Goal: Information Seeking & Learning: Stay updated

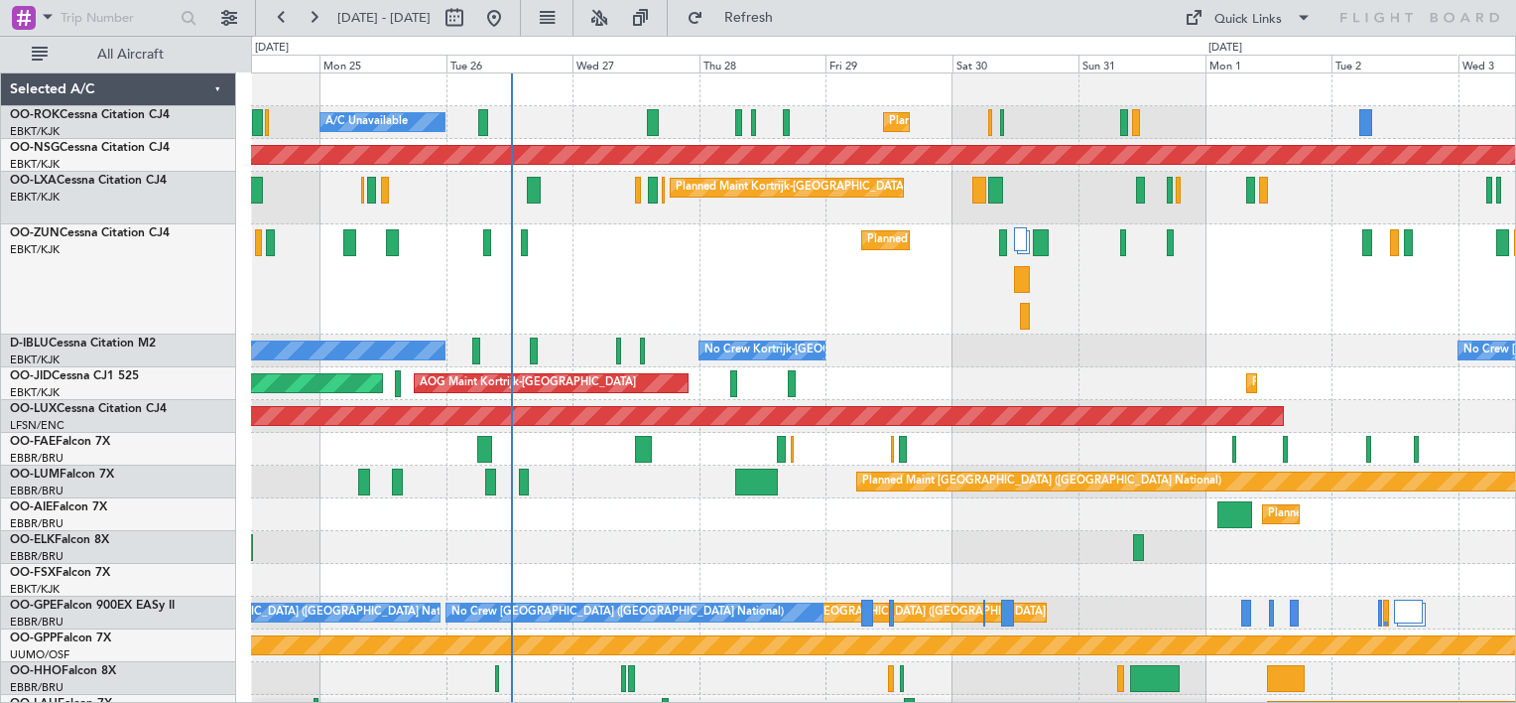
click at [631, 284] on div "Planned Maint Kortrijk-[GEOGRAPHIC_DATA]" at bounding box center [883, 279] width 1264 height 110
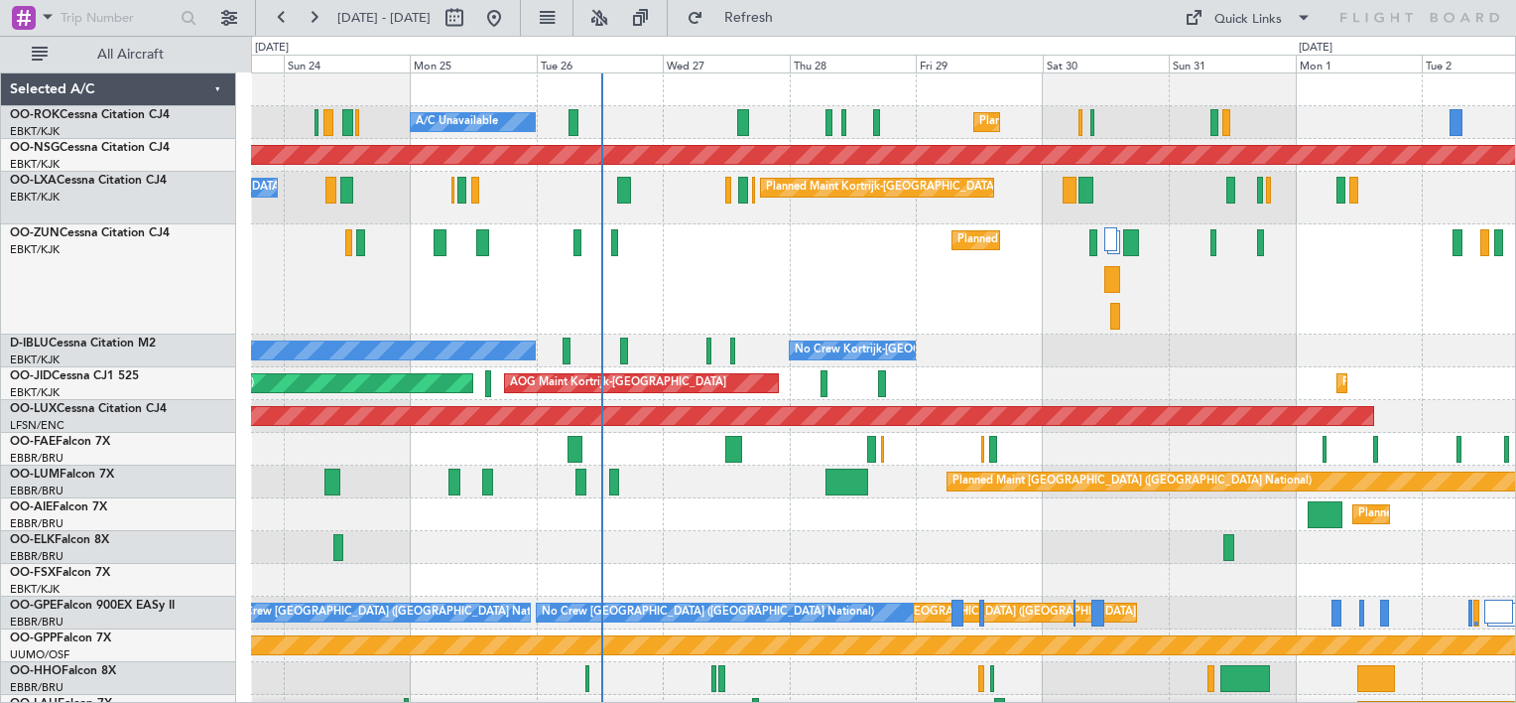
click at [855, 286] on div "Planned Maint Kortrijk-[GEOGRAPHIC_DATA]" at bounding box center [883, 279] width 1264 height 110
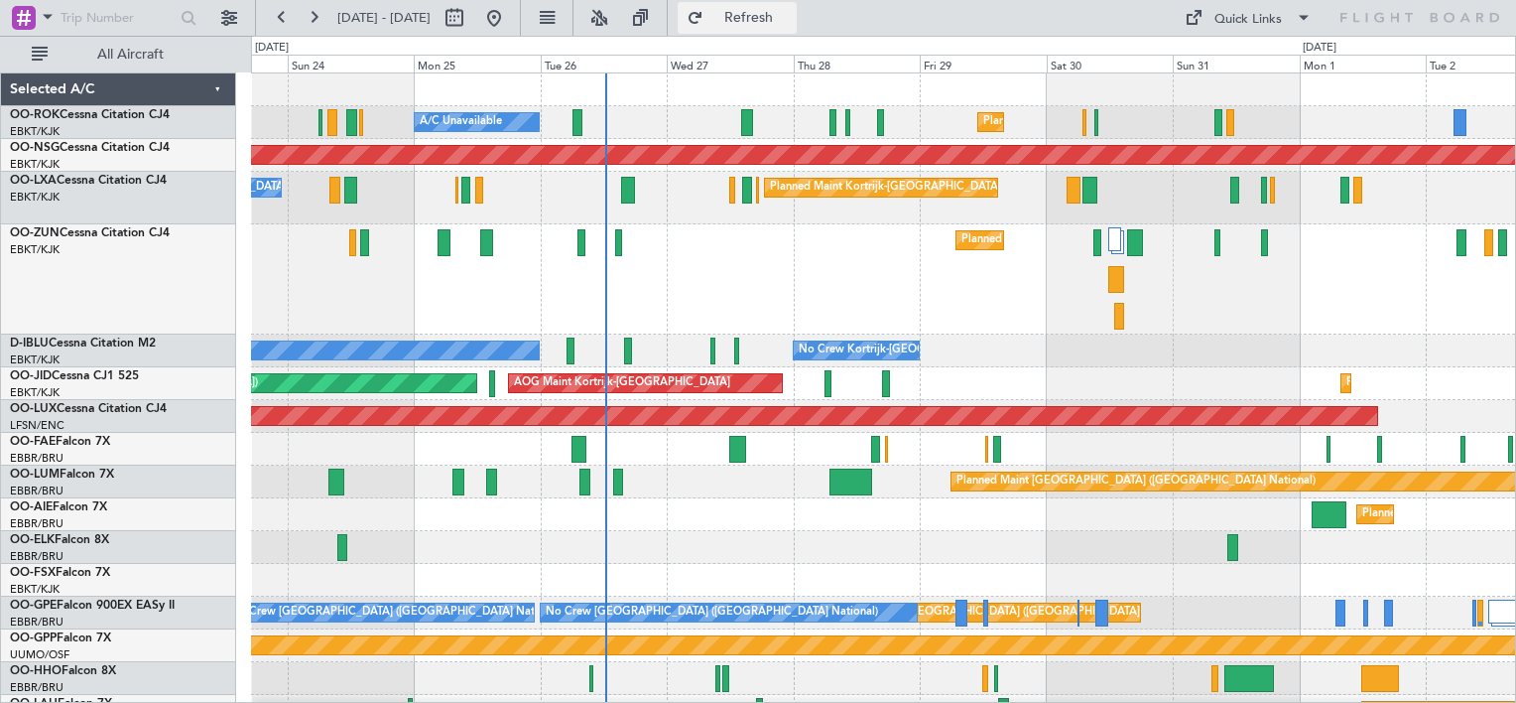
click at [791, 19] on span "Refresh" at bounding box center [748, 18] width 83 height 14
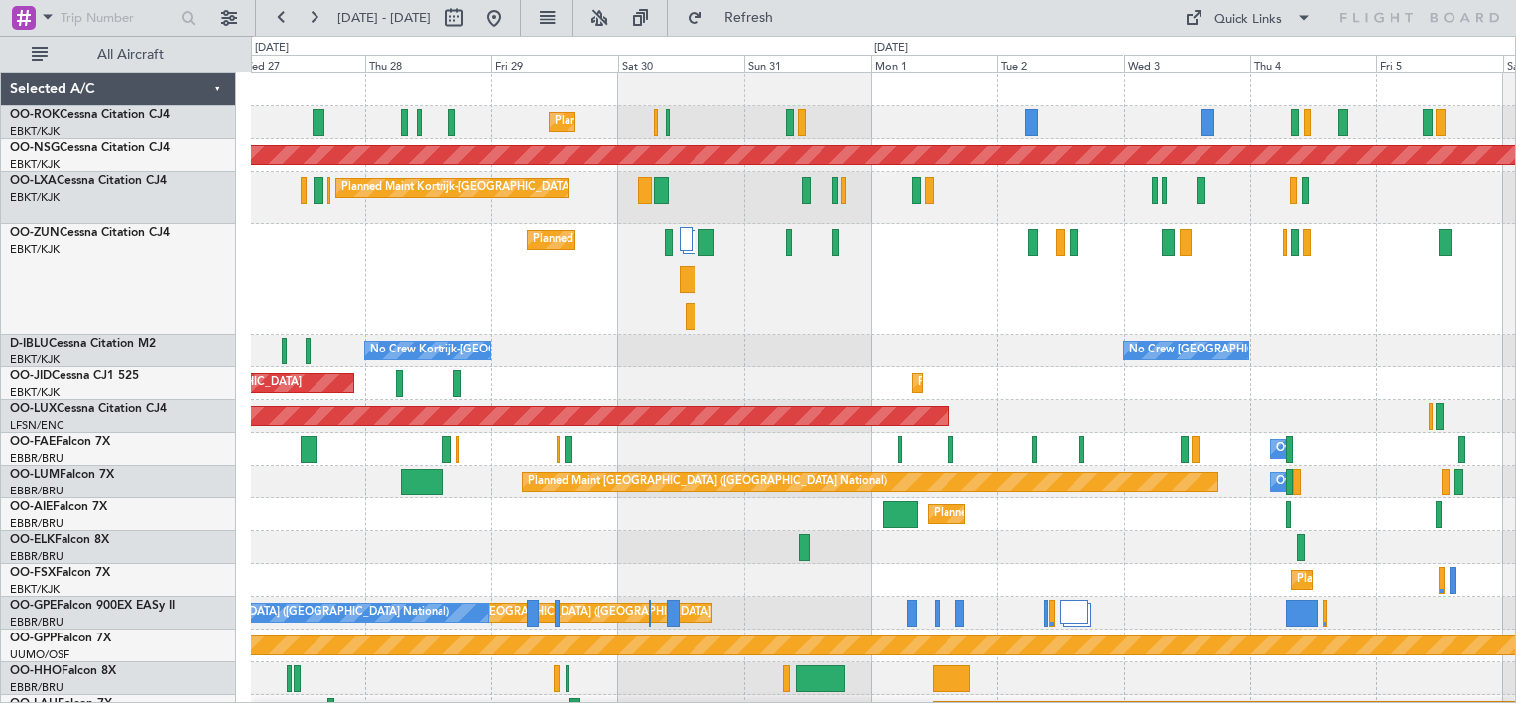
click at [457, 297] on div "Planned Maint Kortrijk-[GEOGRAPHIC_DATA]" at bounding box center [883, 279] width 1264 height 110
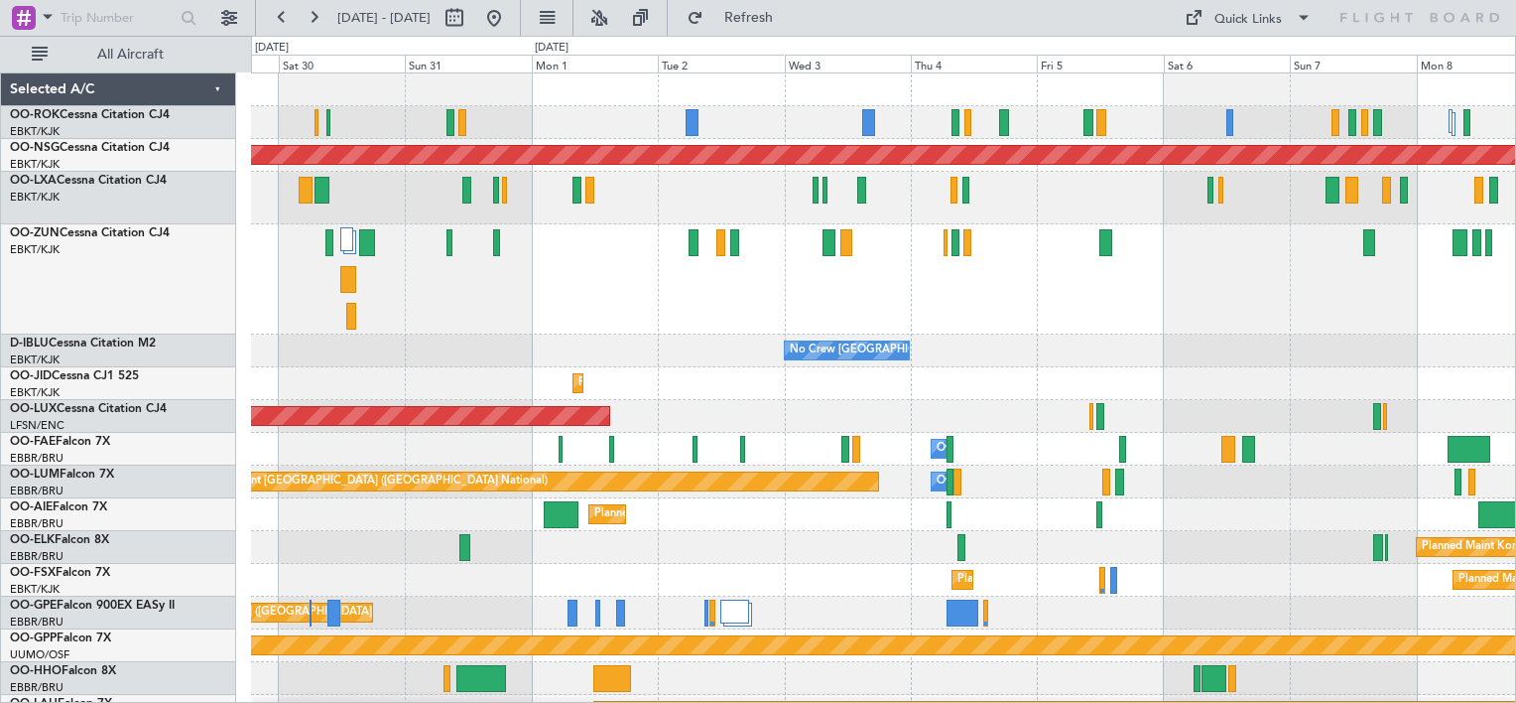
click at [651, 306] on div "Planned Maint Kortrijk-[GEOGRAPHIC_DATA]" at bounding box center [883, 279] width 1264 height 110
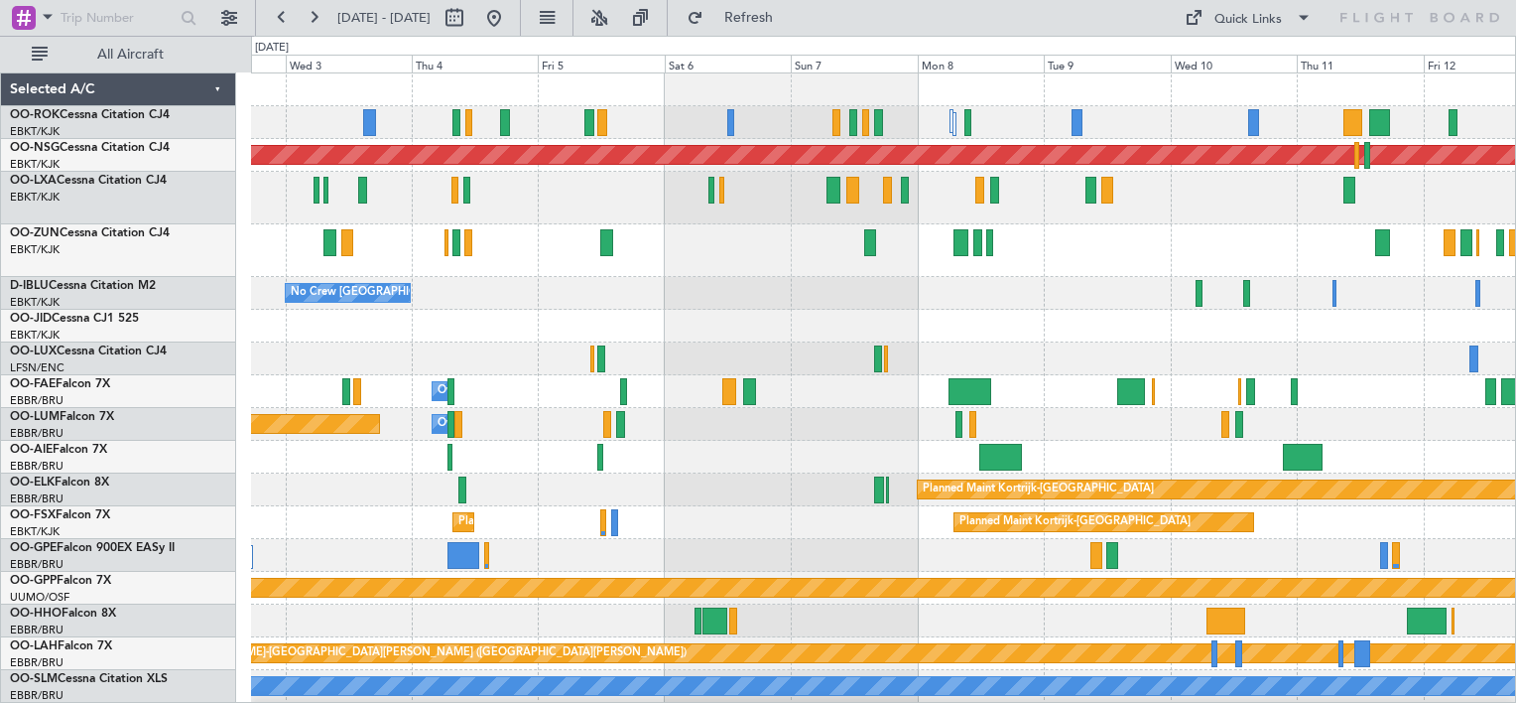
click at [591, 198] on div at bounding box center [883, 198] width 1264 height 53
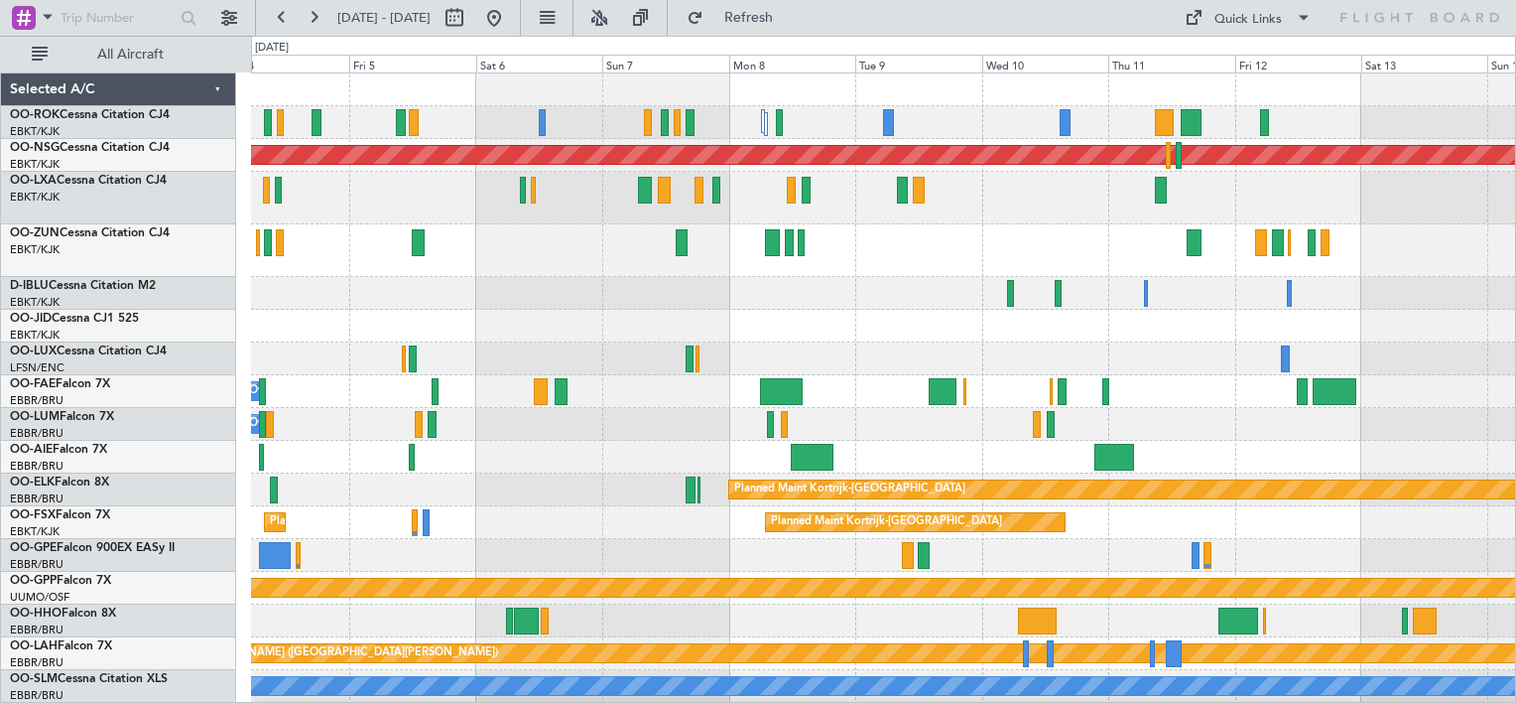
click at [481, 293] on div "Planned Maint [GEOGRAPHIC_DATA] ([GEOGRAPHIC_DATA]) Planned Maint [GEOGRAPHIC_D…" at bounding box center [883, 420] width 1264 height 695
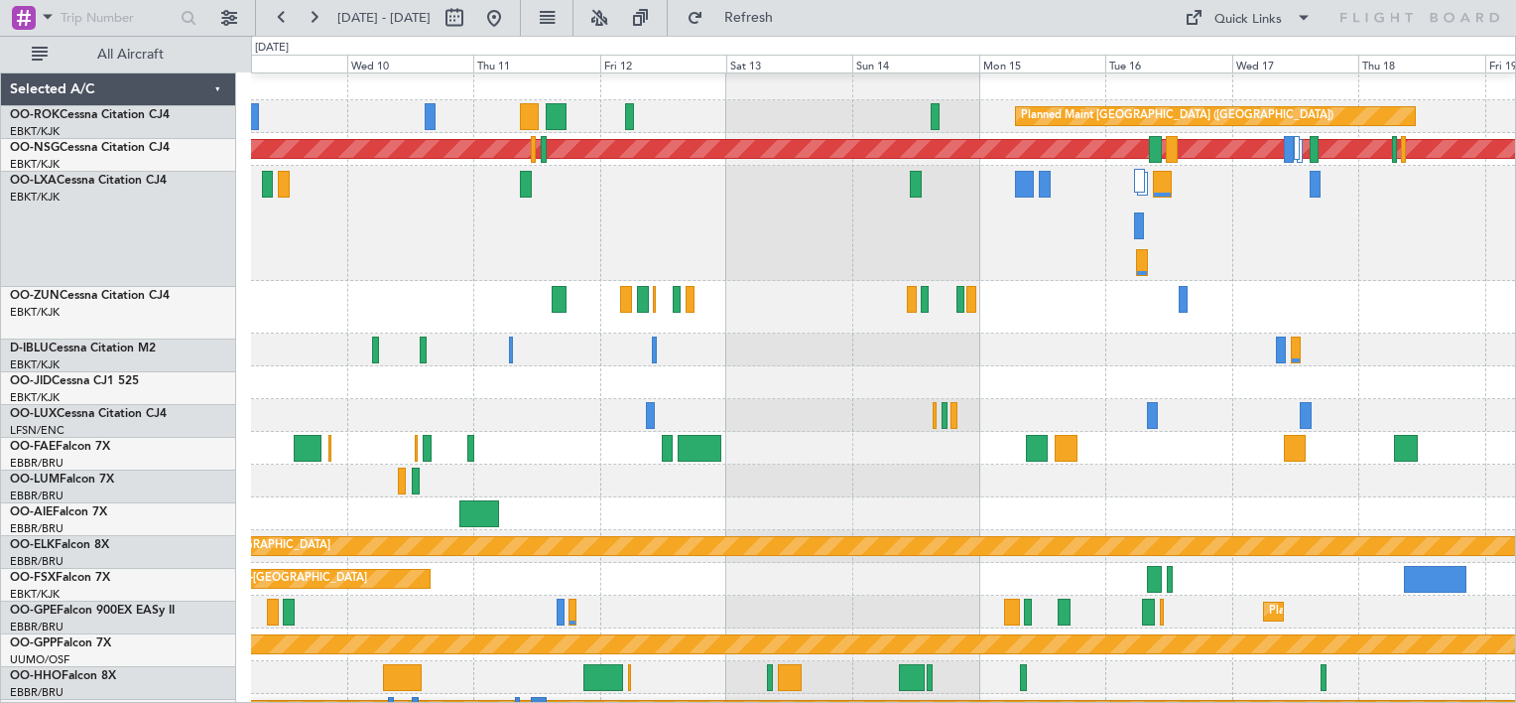
click at [354, 215] on div at bounding box center [883, 223] width 1264 height 115
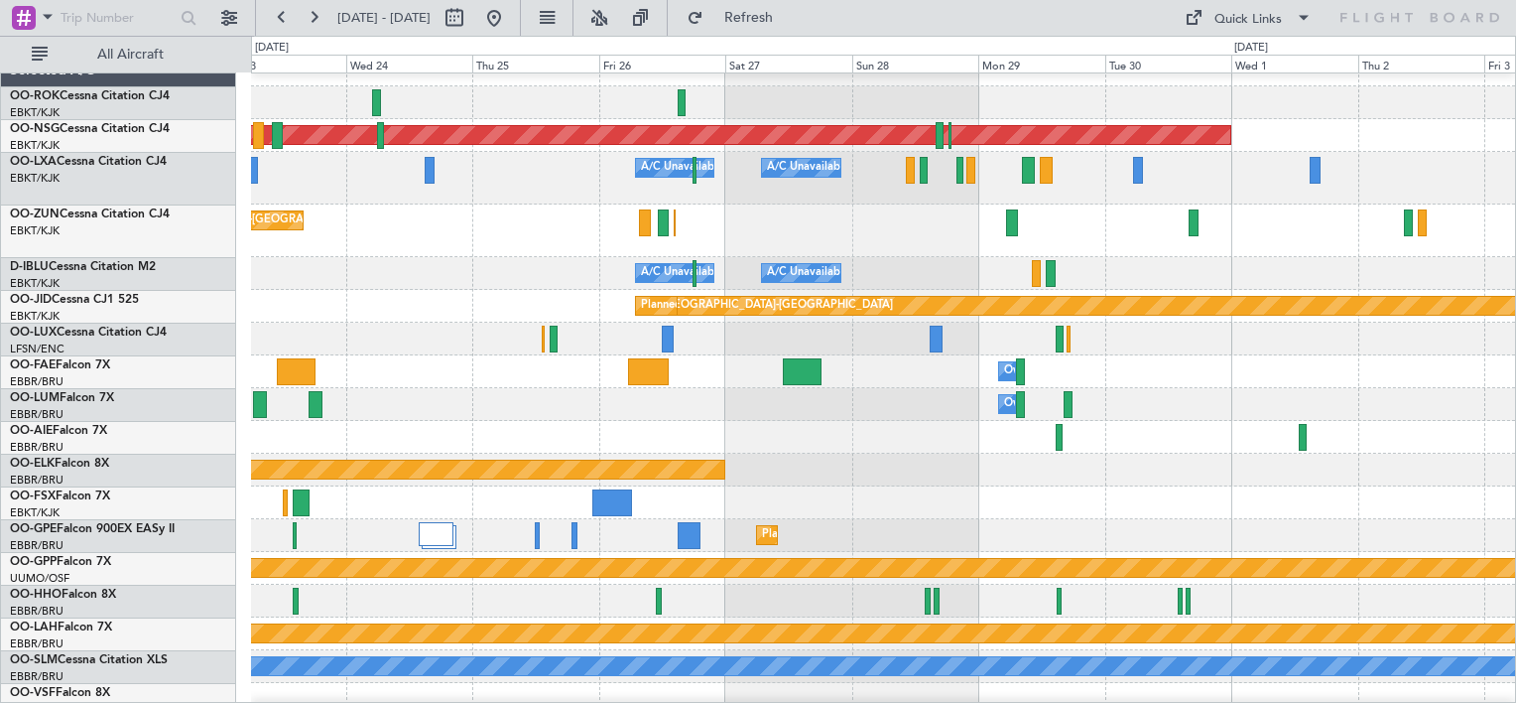
scroll to position [22, 0]
click at [430, 197] on div "A/C Unavailable A/C Unavailable [GEOGRAPHIC_DATA] ([GEOGRAPHIC_DATA] National)" at bounding box center [883, 178] width 1264 height 53
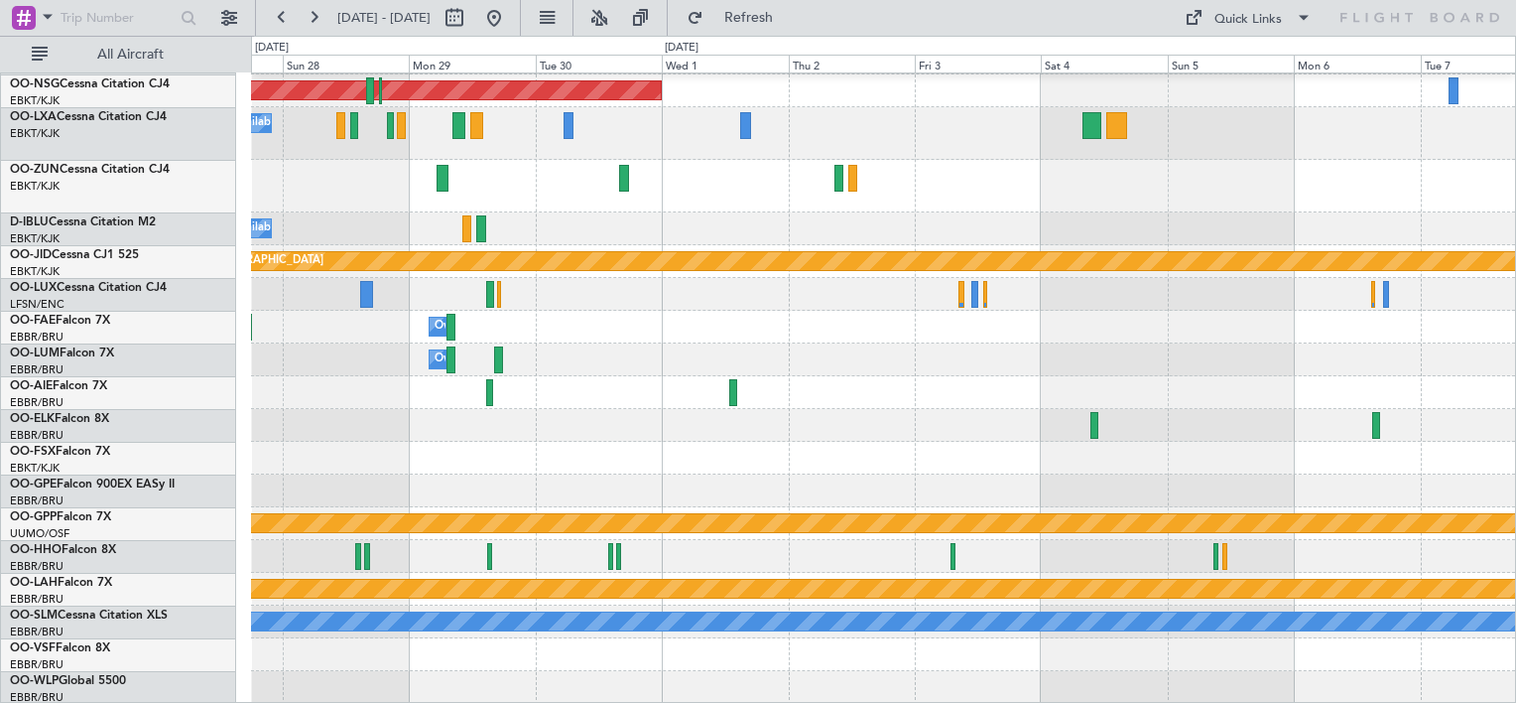
scroll to position [0, 0]
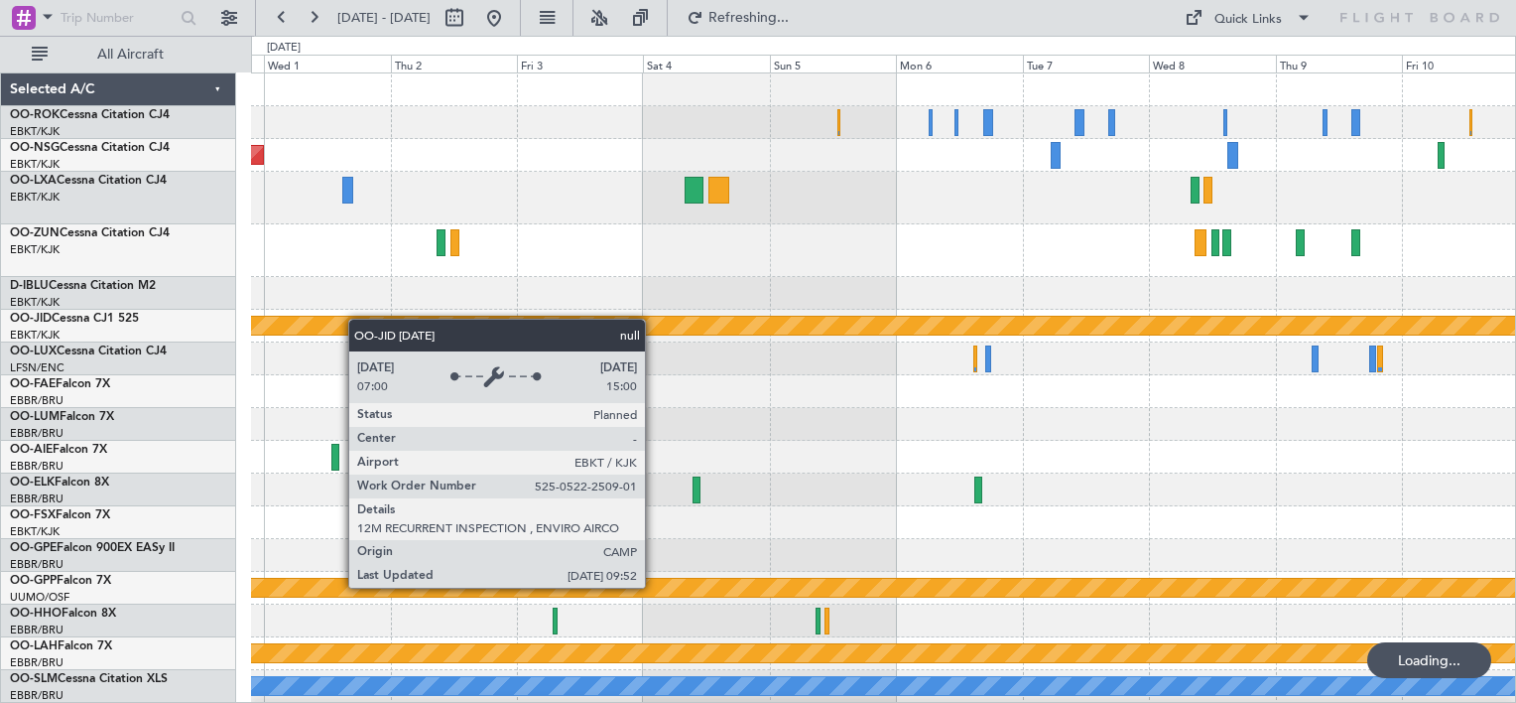
click at [249, 351] on div "Planned Maint [GEOGRAPHIC_DATA] ([GEOGRAPHIC_DATA]) null [GEOGRAPHIC_DATA]-[GEO…" at bounding box center [758, 369] width 1516 height 667
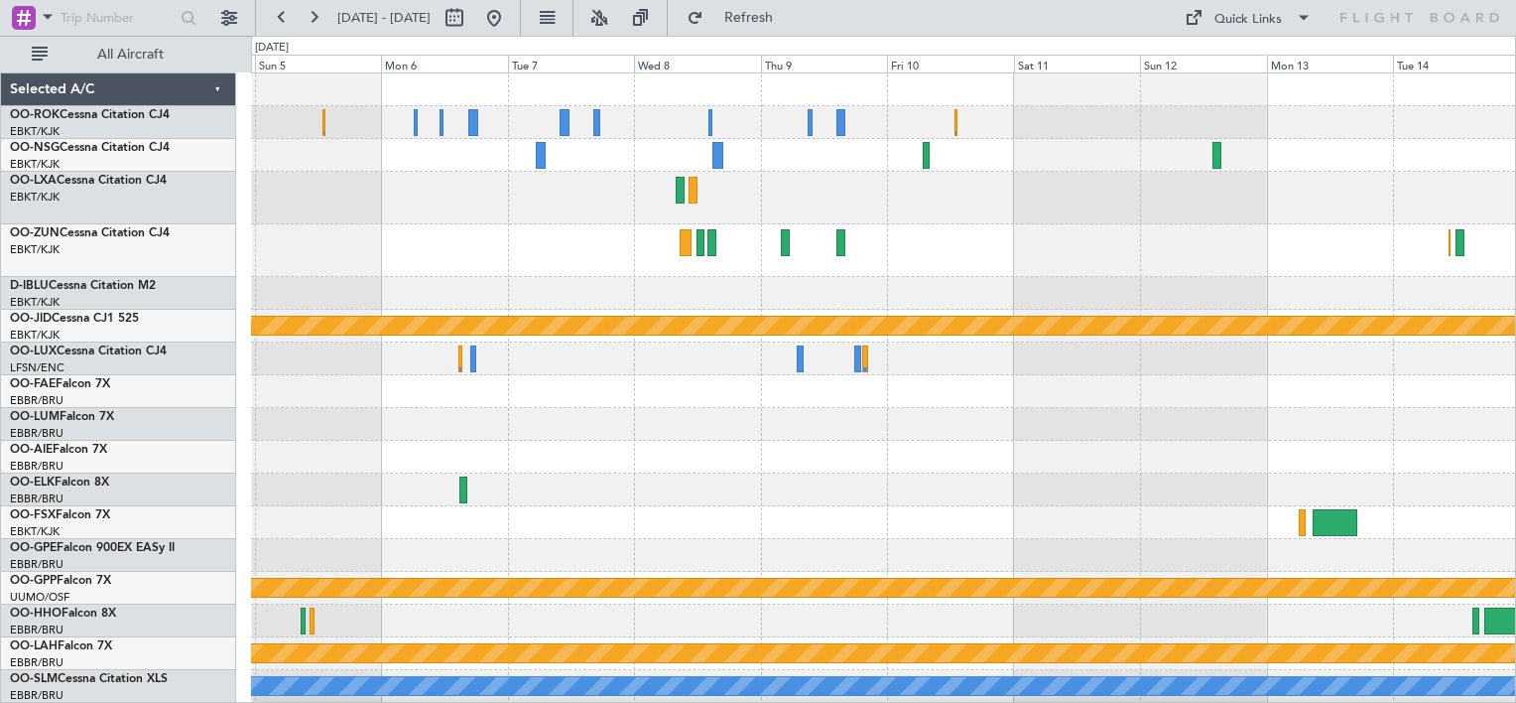
click at [560, 248] on div "null [GEOGRAPHIC_DATA]-[GEOGRAPHIC_DATA] Planned Maint [GEOGRAPHIC_DATA] ([GEOG…" at bounding box center [883, 420] width 1264 height 695
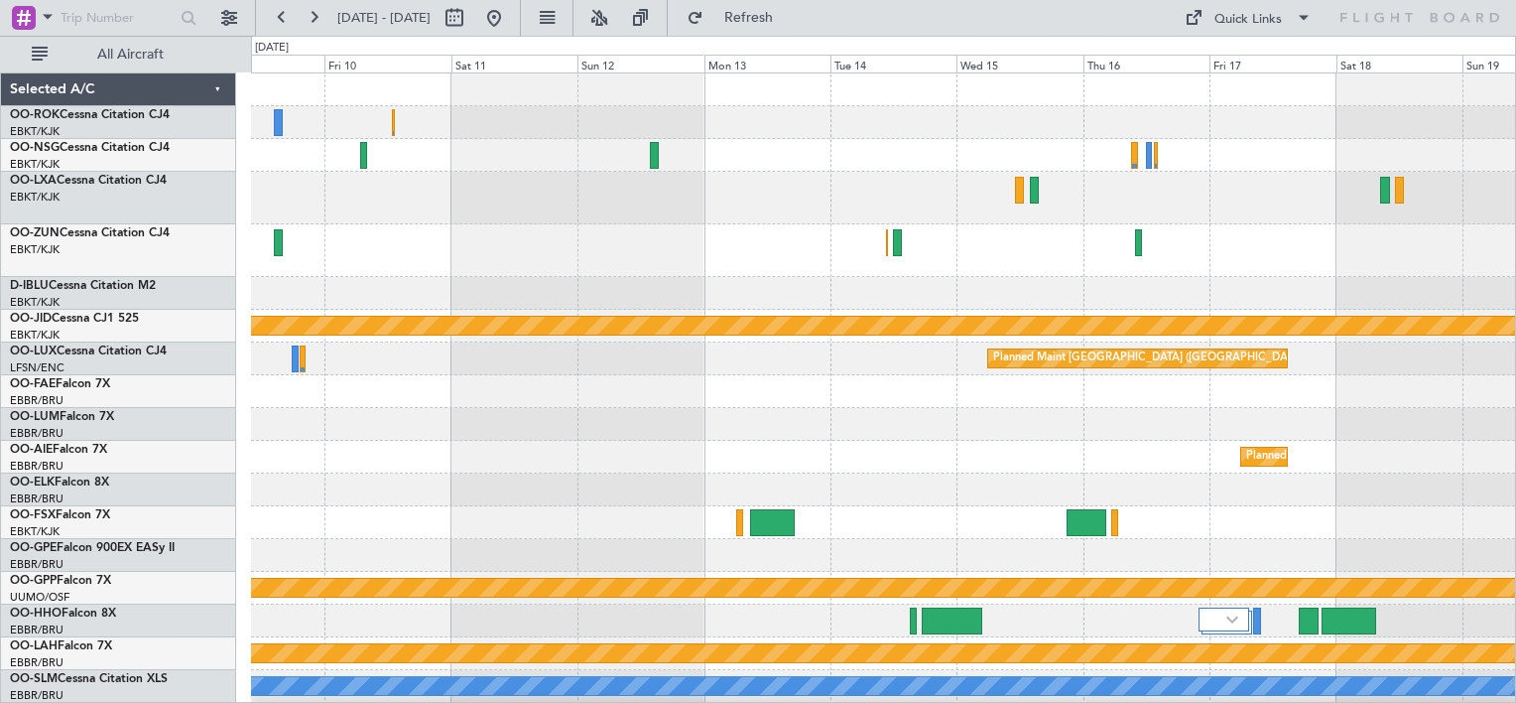
click at [506, 222] on div at bounding box center [883, 198] width 1264 height 53
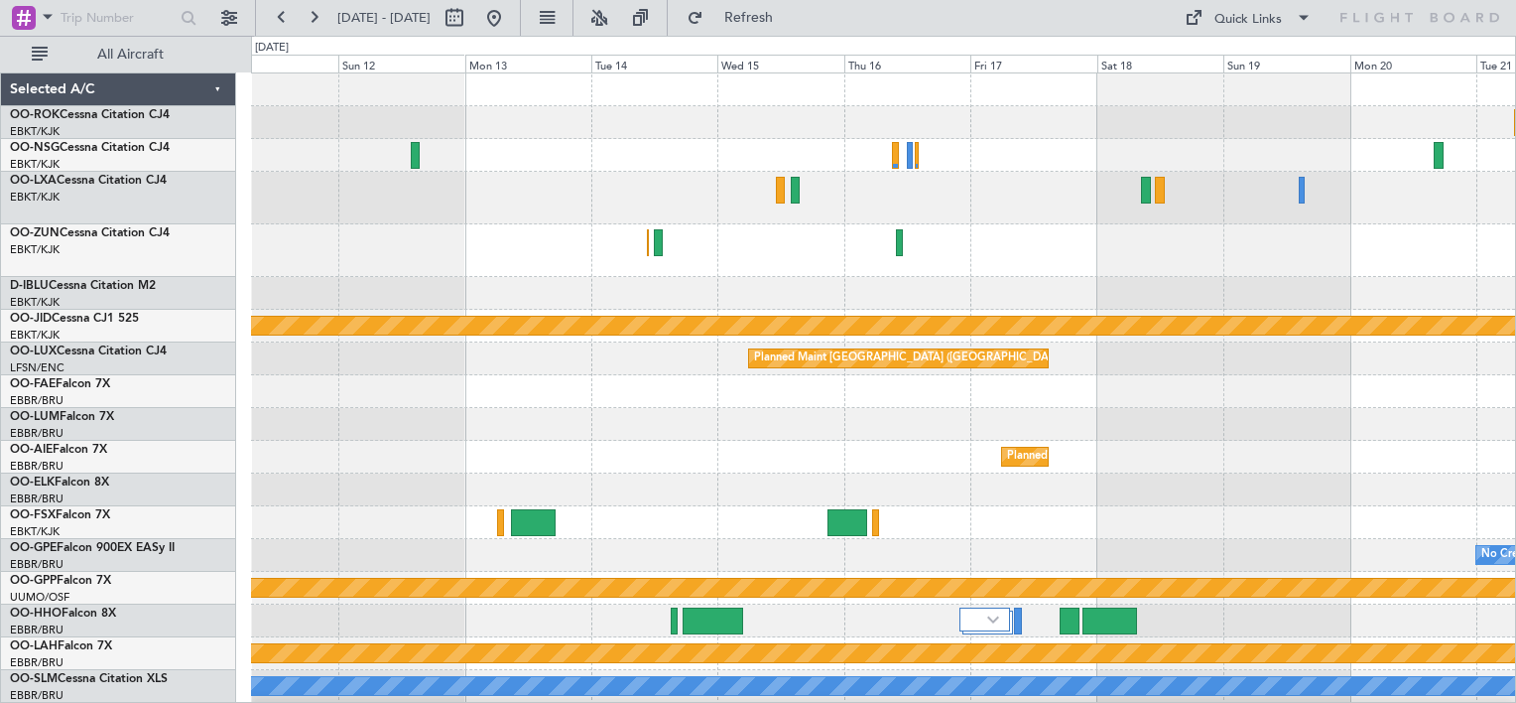
click at [670, 193] on div at bounding box center [883, 198] width 1264 height 53
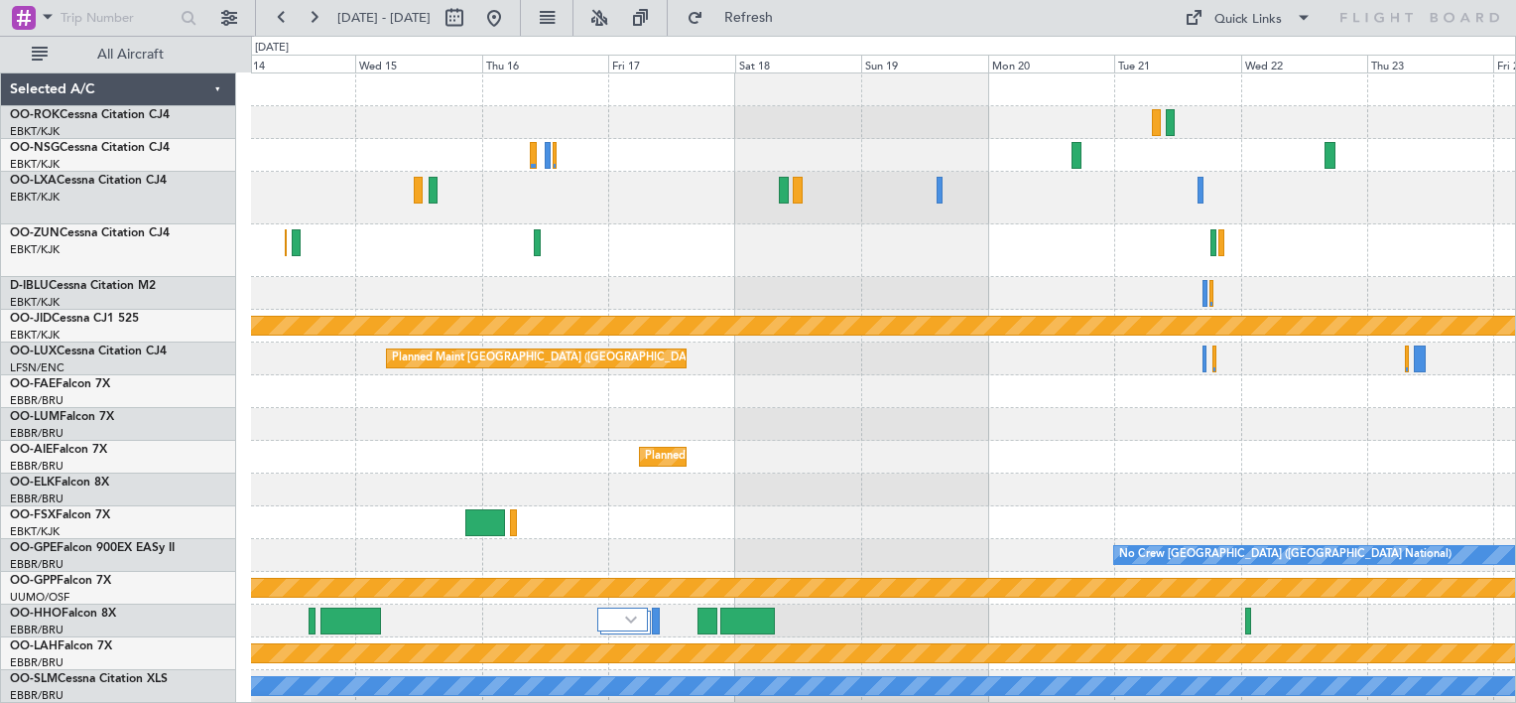
click at [672, 269] on div at bounding box center [883, 250] width 1264 height 53
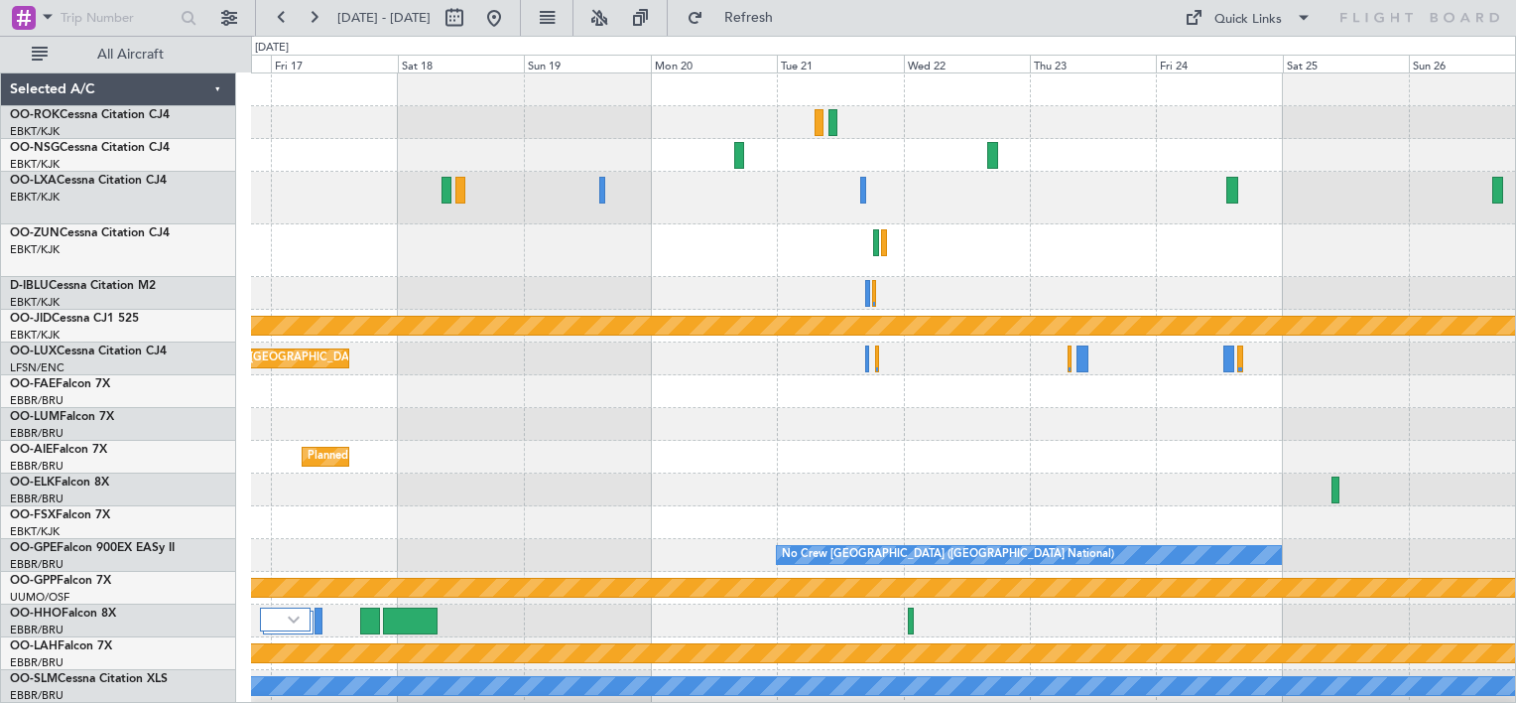
click at [586, 262] on div at bounding box center [883, 250] width 1264 height 53
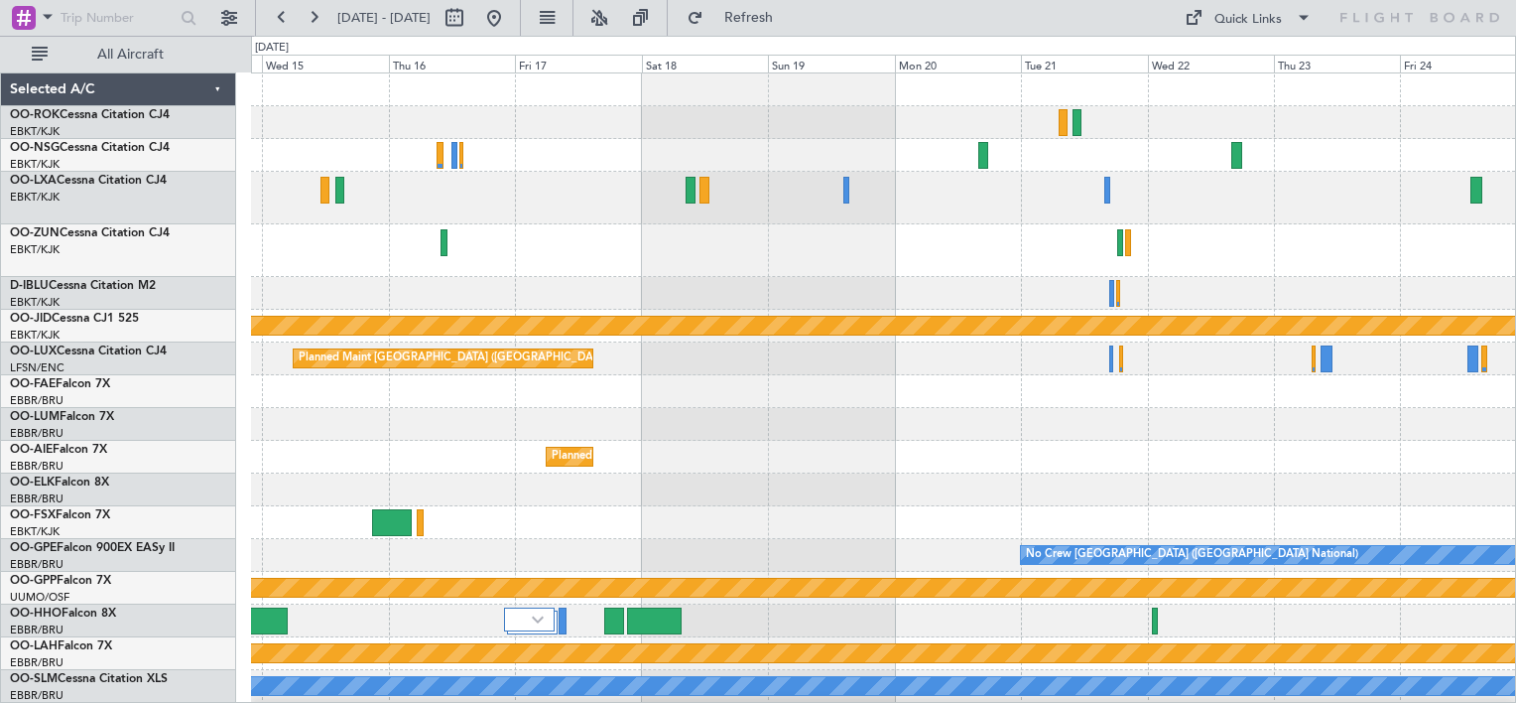
scroll to position [4, 0]
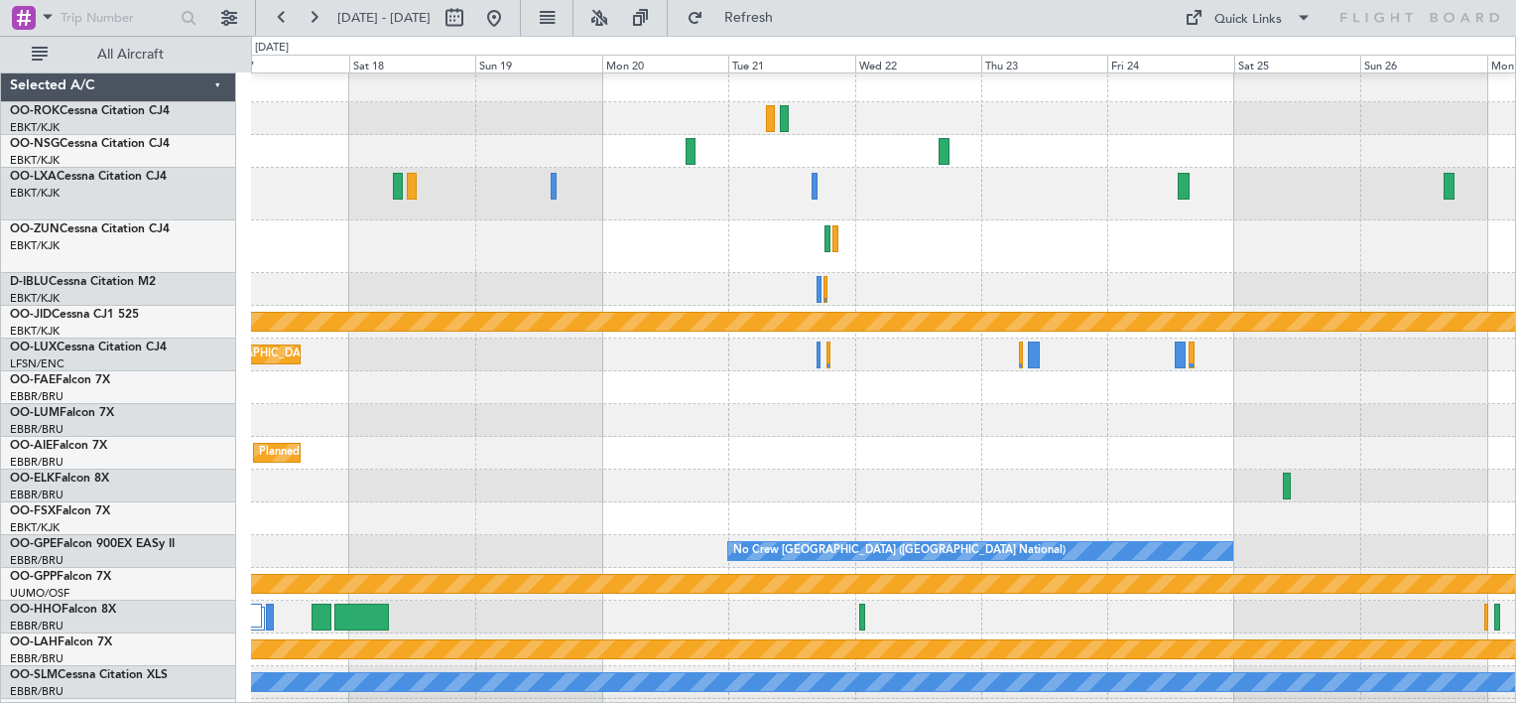
click at [623, 267] on div at bounding box center [883, 246] width 1264 height 53
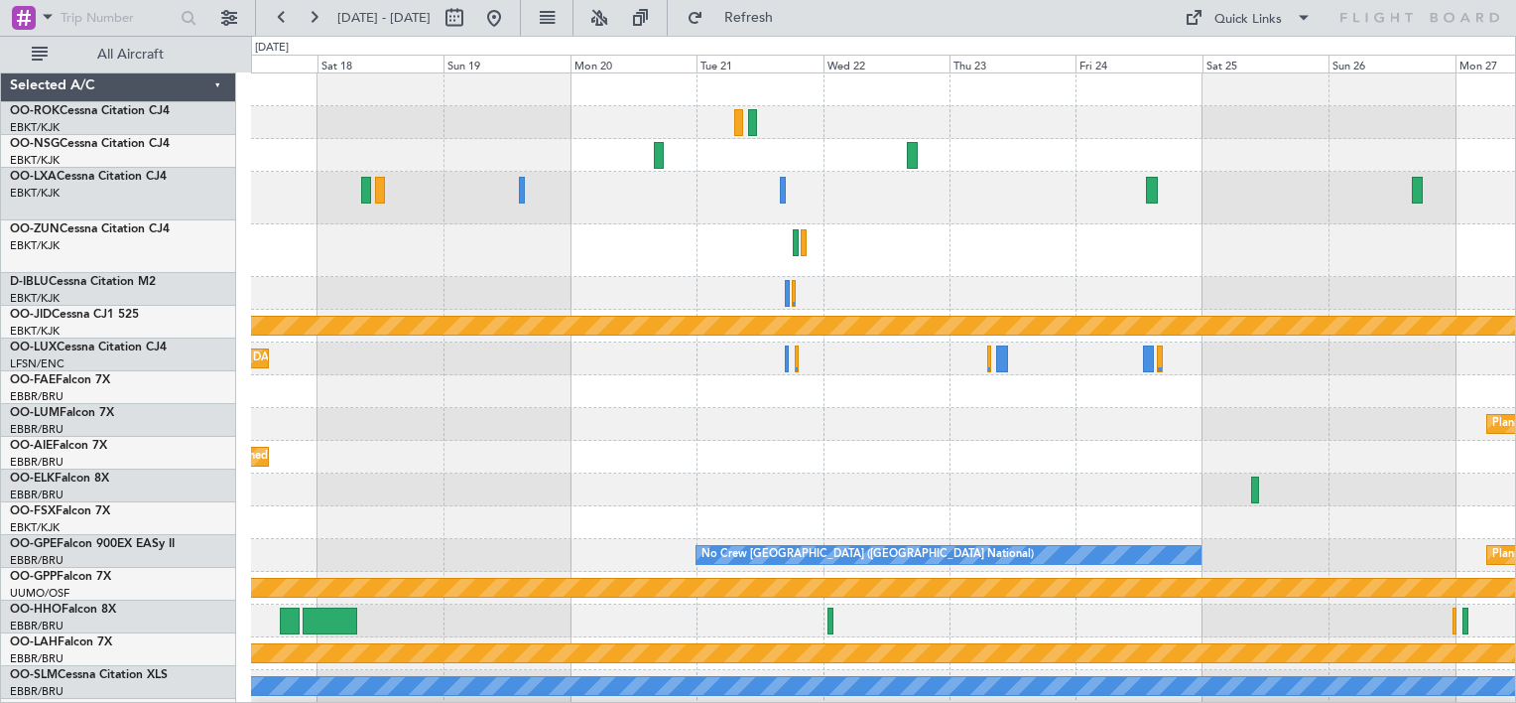
scroll to position [0, 0]
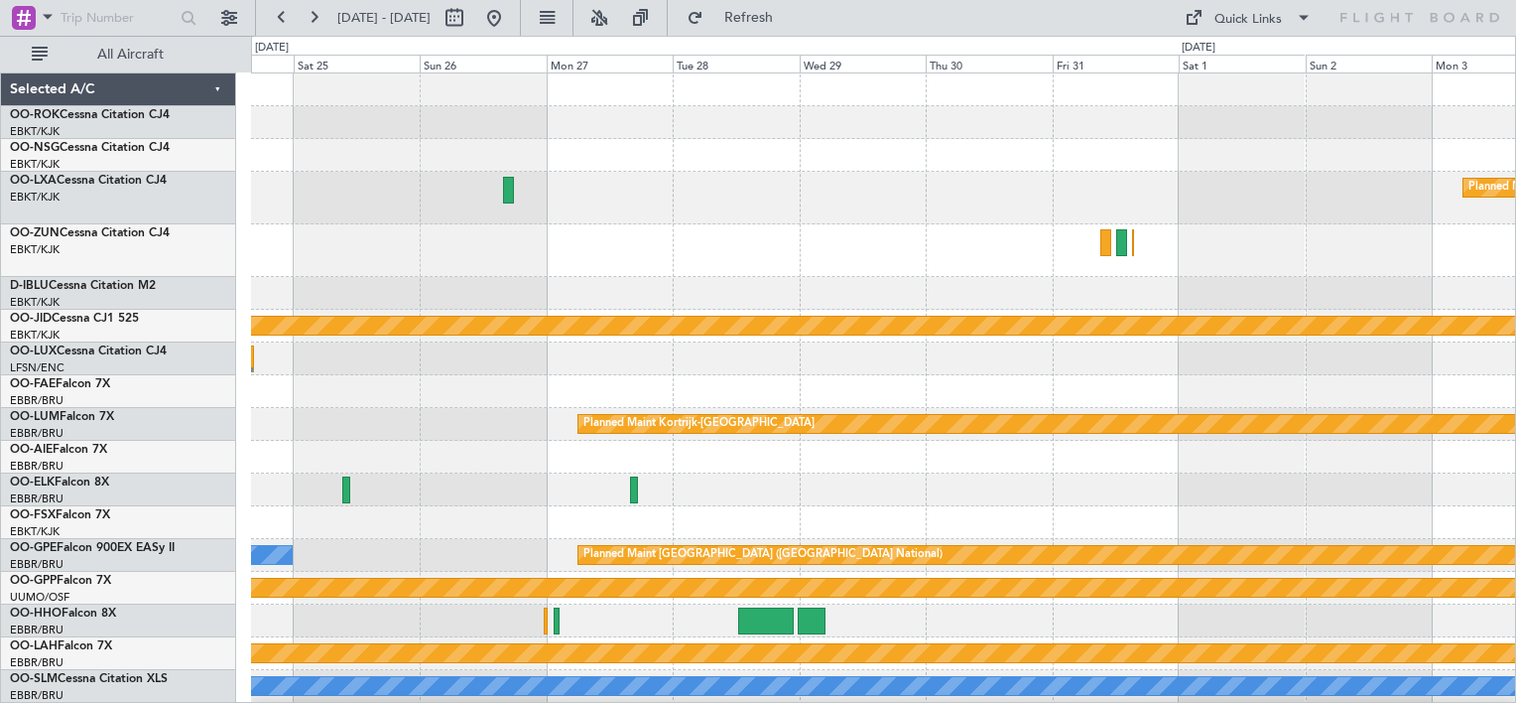
click at [444, 245] on div at bounding box center [883, 250] width 1264 height 53
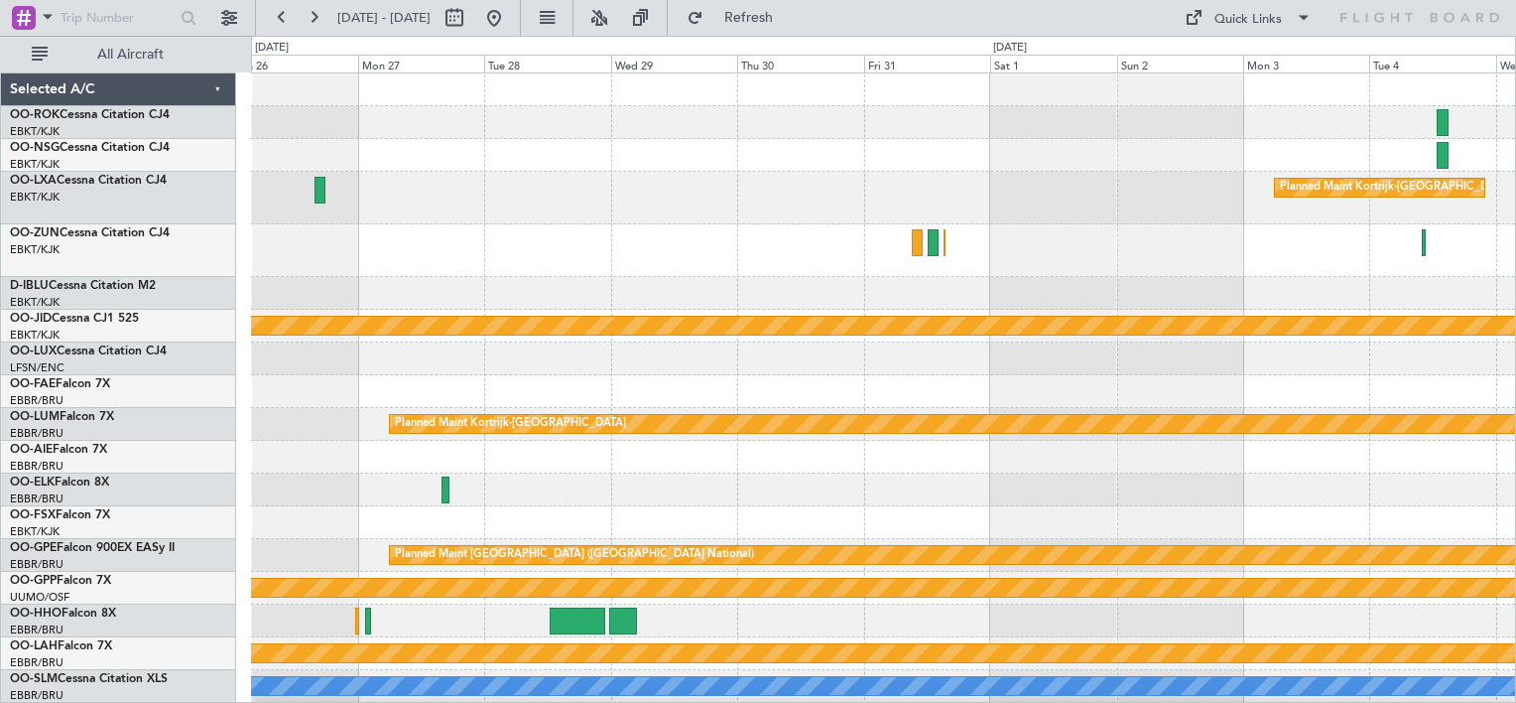
click at [455, 235] on div at bounding box center [883, 250] width 1264 height 53
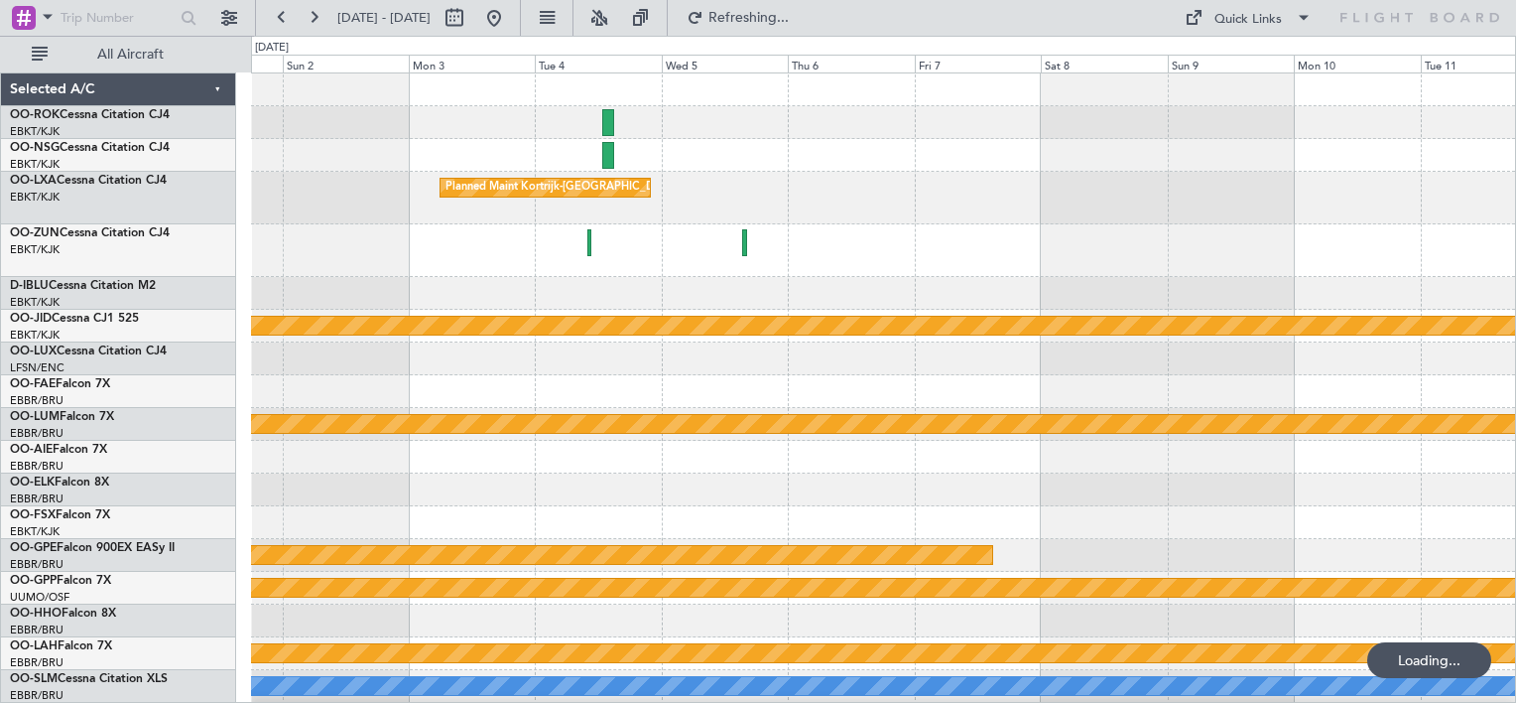
click at [853, 222] on div "Planned Maint Kortrijk-[GEOGRAPHIC_DATA]" at bounding box center [883, 198] width 1264 height 53
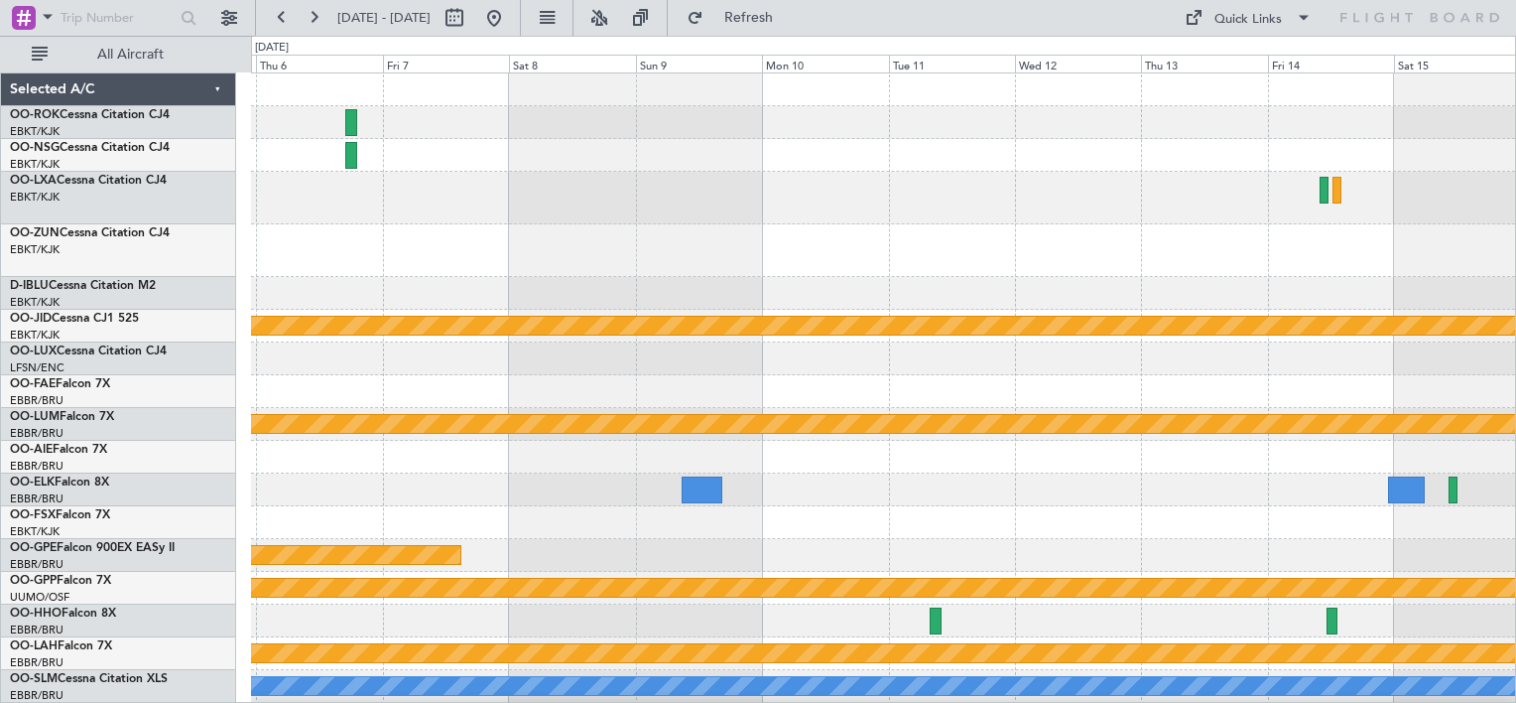
click at [482, 254] on div at bounding box center [883, 250] width 1264 height 53
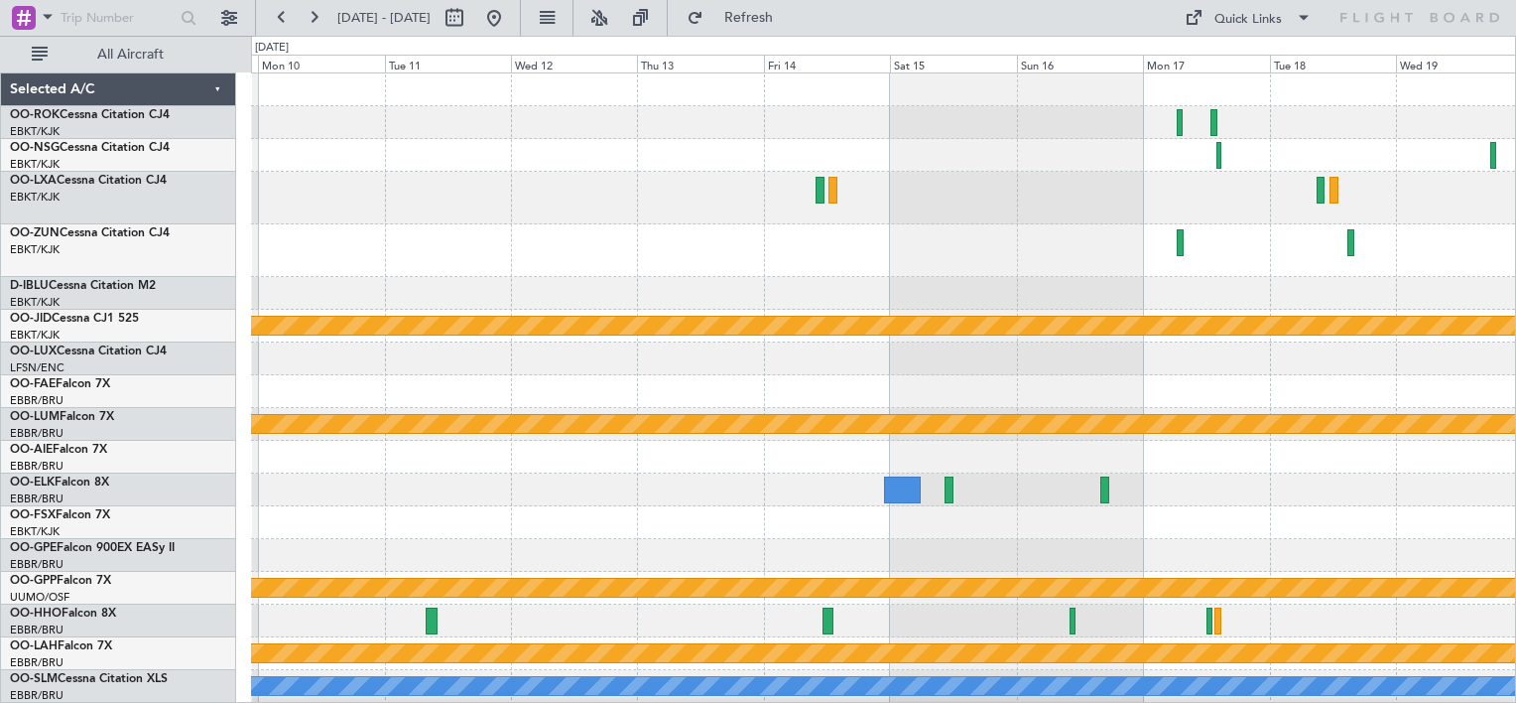
click at [566, 226] on div "null [GEOGRAPHIC_DATA]-[GEOGRAPHIC_DATA] Planned Maint [GEOGRAPHIC_DATA]-[GEOGR…" at bounding box center [883, 420] width 1264 height 695
